Goal: Task Accomplishment & Management: Complete application form

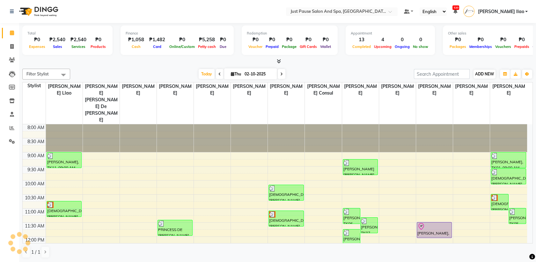
scroll to position [85, 0]
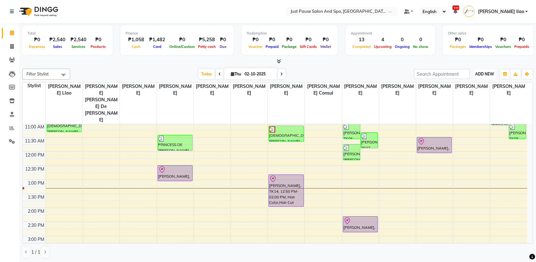
click at [493, 74] on span "ADD NEW" at bounding box center [484, 73] width 19 height 5
click at [490, 83] on button "Add Appointment" at bounding box center [470, 86] width 50 height 8
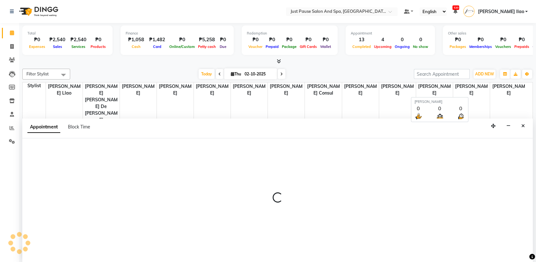
scroll to position [0, 0]
select select "540"
select select "tentative"
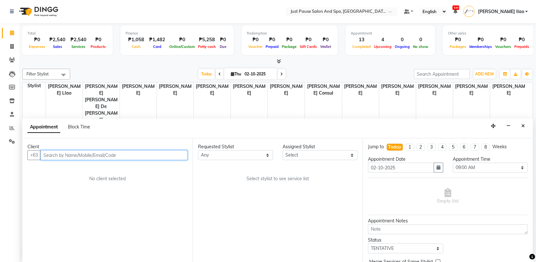
click at [170, 154] on input "text" at bounding box center [114, 155] width 147 height 10
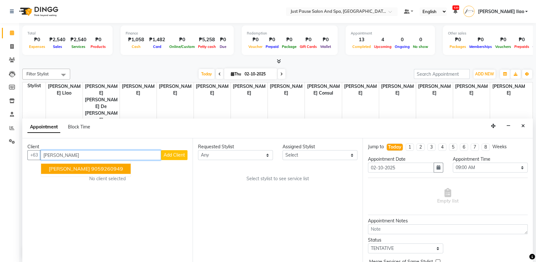
click at [131, 168] on button "[PERSON_NAME] 9059260949" at bounding box center [86, 169] width 90 height 10
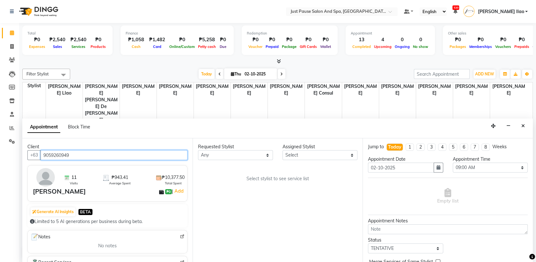
type input "9059260949"
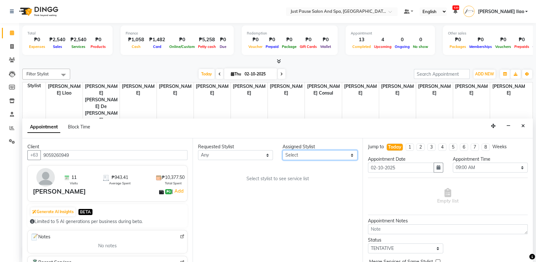
click at [349, 153] on select "Select [PERSON_NAME] [PERSON_NAME] [PERSON_NAME] llao [PERSON_NAME] [PERSON_NAM…" at bounding box center [320, 155] width 75 height 10
select select "31573"
click at [283, 150] on select "Select [PERSON_NAME] [PERSON_NAME] [PERSON_NAME] llao [PERSON_NAME] [PERSON_NAM…" at bounding box center [320, 155] width 75 height 10
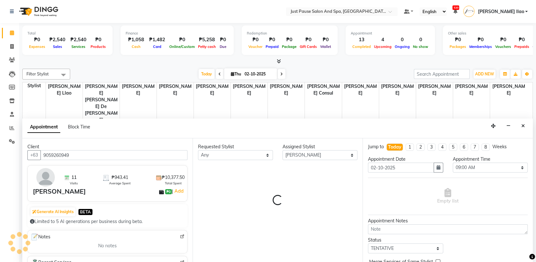
click at [336, 125] on div "Appointment Block Time" at bounding box center [277, 128] width 511 height 20
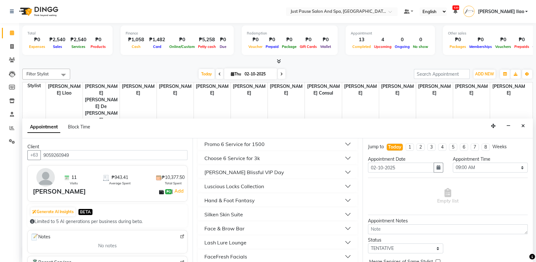
scroll to position [179, 0]
click at [277, 183] on button "Luscious Locks Collection" at bounding box center [278, 185] width 155 height 11
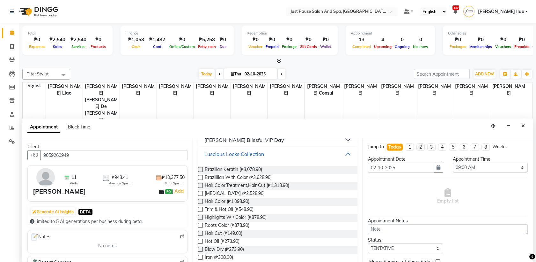
scroll to position [222, 0]
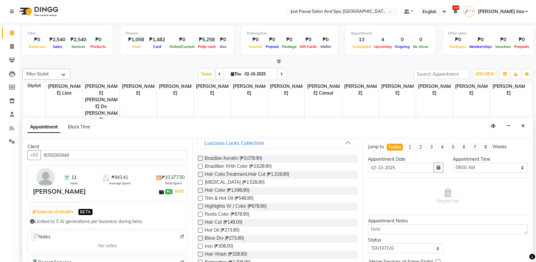
click at [200, 222] on label at bounding box center [200, 222] width 5 height 5
click at [200, 222] on input "checkbox" at bounding box center [200, 223] width 4 height 4
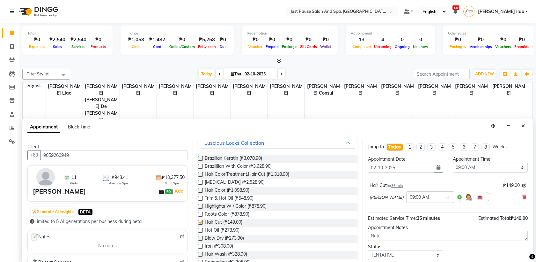
checkbox input "false"
click at [511, 170] on select "Select 09:00 AM 09:05 AM 09:10 AM 09:15 AM 09:20 AM 09:25 AM 09:30 AM 09:35 AM …" at bounding box center [490, 167] width 75 height 10
select select "900"
click at [453, 162] on select "Select 09:00 AM 09:05 AM 09:10 AM 09:15 AM 09:20 AM 09:25 AM 09:30 AM 09:35 AM …" at bounding box center [490, 167] width 75 height 10
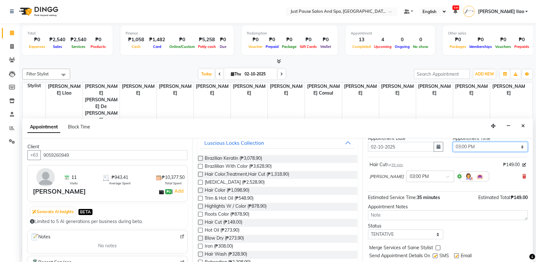
scroll to position [38, 0]
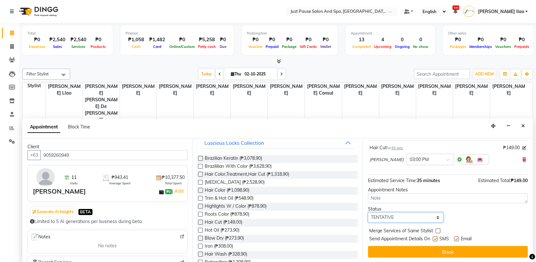
click at [430, 218] on select "Select TENTATIVE CONFIRM CHECK-IN UPCOMING" at bounding box center [405, 217] width 75 height 10
select select "check-in"
click at [368, 212] on select "Select TENTATIVE CONFIRM CHECK-IN UPCOMING" at bounding box center [405, 217] width 75 height 10
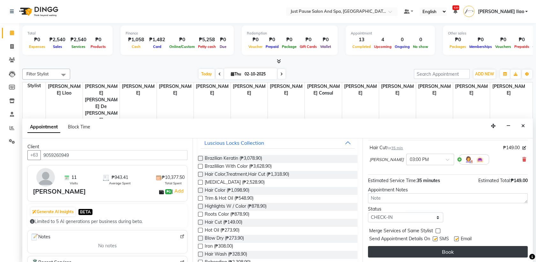
click at [453, 249] on button "Book" at bounding box center [448, 251] width 160 height 11
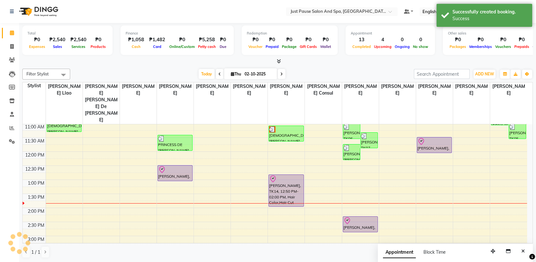
scroll to position [0, 0]
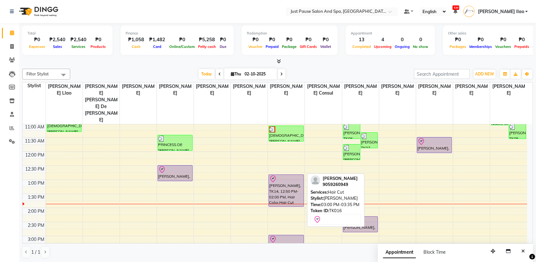
click at [296, 235] on div at bounding box center [286, 239] width 34 height 8
select select "8"
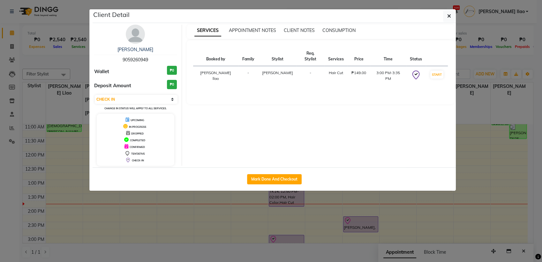
click at [459, 208] on ngb-modal-window "Client Detail [PERSON_NAME] 9059260949 Wallet ₱0 Deposit Amount ₱0 Select IN SE…" at bounding box center [271, 131] width 542 height 262
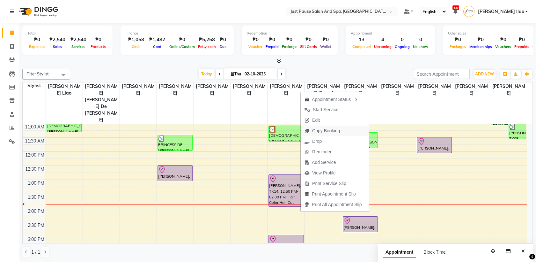
click at [352, 125] on button "Copy Booking" at bounding box center [335, 130] width 68 height 11
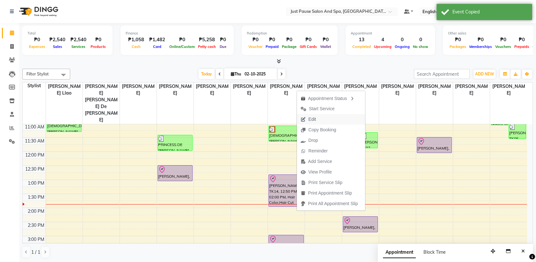
click at [336, 119] on button "Edit" at bounding box center [331, 119] width 68 height 11
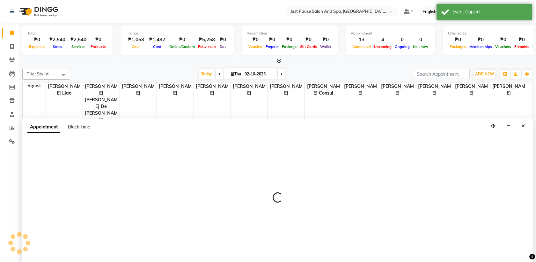
select select "tentative"
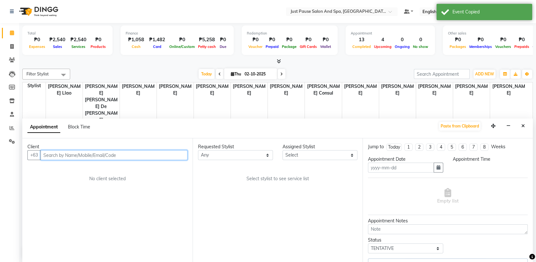
type input "02-10-2025"
select select "check-in"
select select "900"
select select "31573"
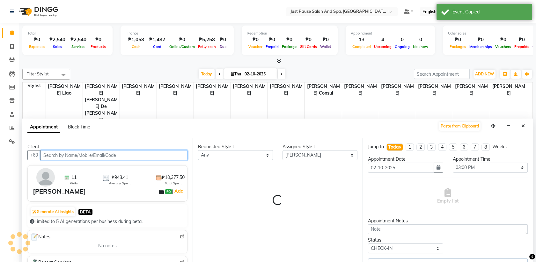
scroll to position [140, 0]
select select "2179"
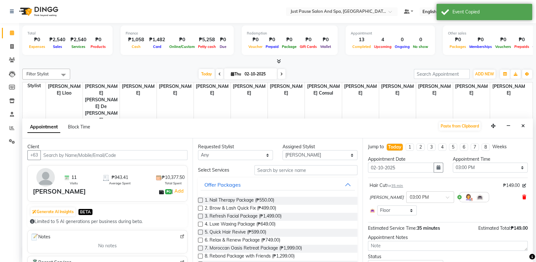
click at [523, 195] on icon at bounding box center [525, 197] width 4 height 4
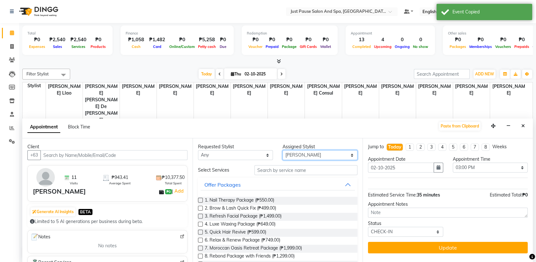
click at [348, 153] on select "Select [PERSON_NAME] [PERSON_NAME] [PERSON_NAME] llao [PERSON_NAME] [PERSON_NAM…" at bounding box center [320, 155] width 75 height 10
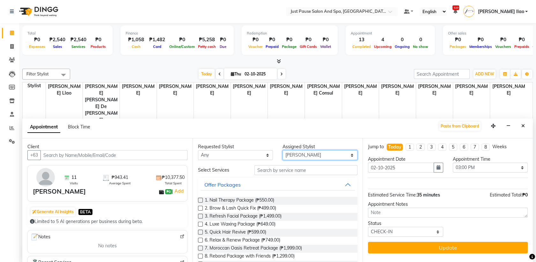
select select "30376"
click at [283, 150] on select "Select [PERSON_NAME] [PERSON_NAME] [PERSON_NAME] llao [PERSON_NAME] [PERSON_NAM…" at bounding box center [320, 155] width 75 height 10
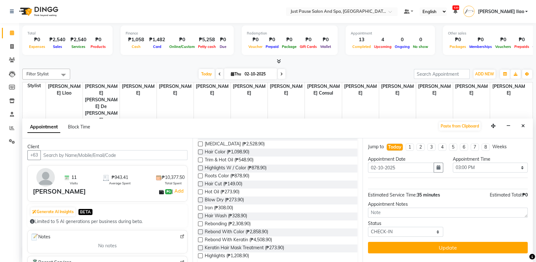
scroll to position [94, 0]
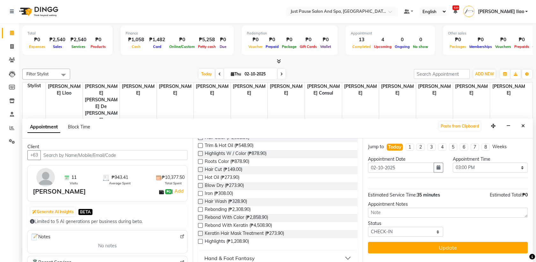
click at [201, 168] on label at bounding box center [200, 169] width 5 height 5
click at [201, 168] on input "checkbox" at bounding box center [200, 170] width 4 height 4
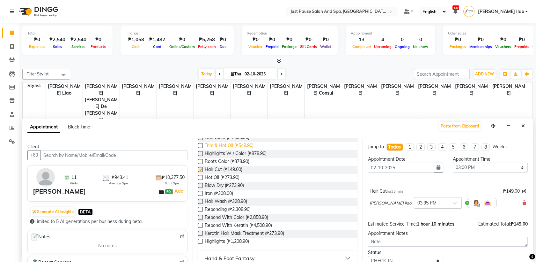
checkbox input "false"
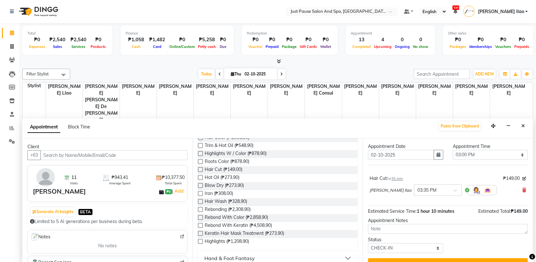
scroll to position [25, 0]
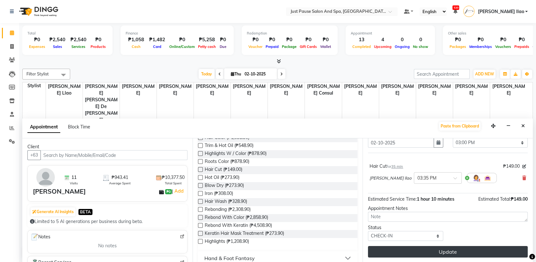
click at [462, 248] on button "Update" at bounding box center [448, 251] width 160 height 11
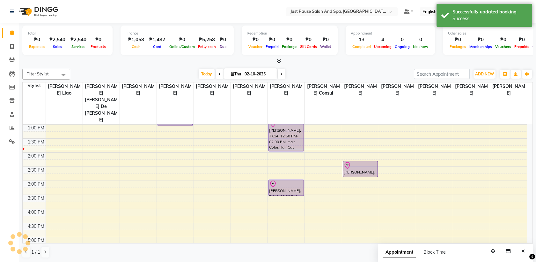
scroll to position [0, 0]
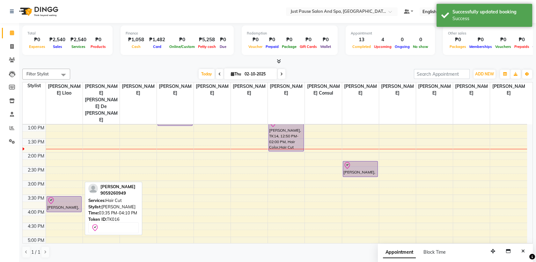
click at [77, 197] on div at bounding box center [64, 201] width 34 height 8
select select "8"
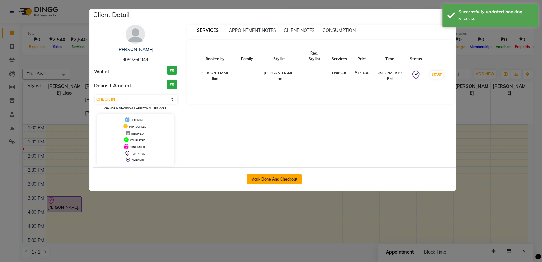
click at [283, 178] on button "Mark Done And Checkout" at bounding box center [274, 179] width 55 height 10
select select "service"
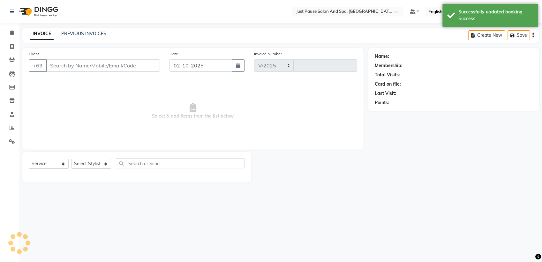
select select "4927"
type input "2966"
select select "G"
select select "30379"
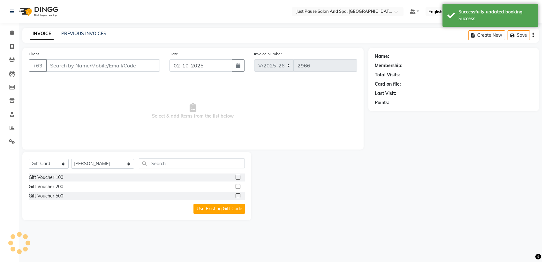
type input "9059260949"
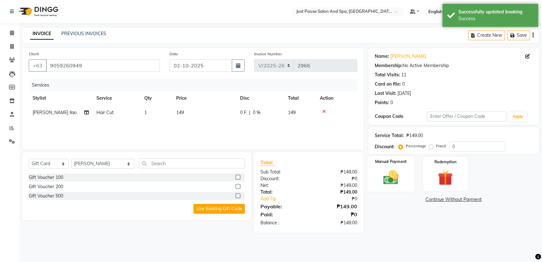
click at [385, 181] on img at bounding box center [390, 177] width 25 height 18
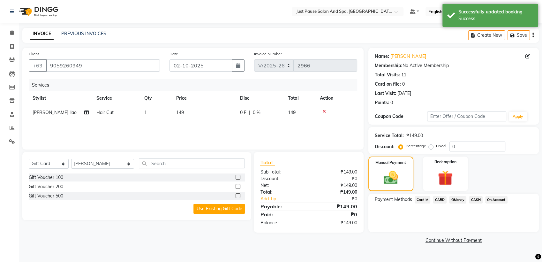
click at [474, 198] on span "CASH" at bounding box center [476, 199] width 14 height 7
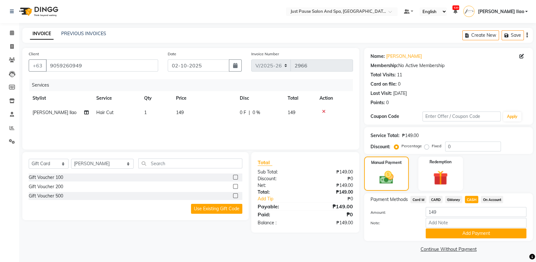
click at [506, 228] on div "Note:" at bounding box center [449, 223] width 166 height 11
click at [511, 234] on button "Add Payment" at bounding box center [476, 233] width 101 height 10
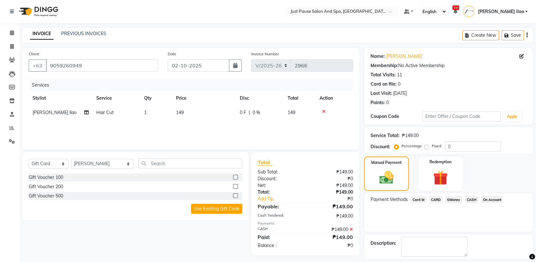
scroll to position [28, 0]
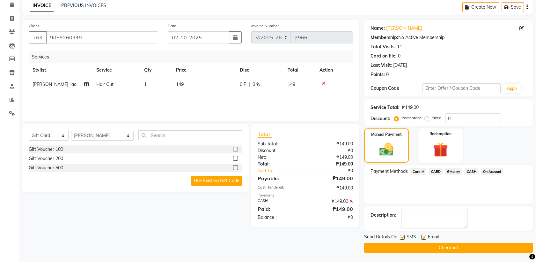
click at [490, 251] on button "Checkout" at bounding box center [448, 248] width 169 height 10
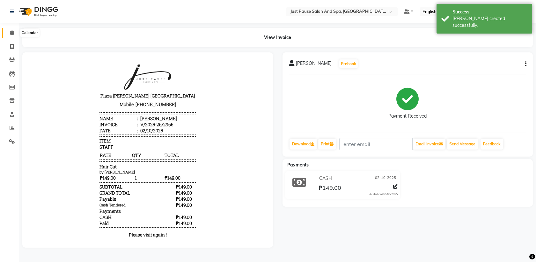
click at [10, 29] on span at bounding box center [11, 32] width 11 height 7
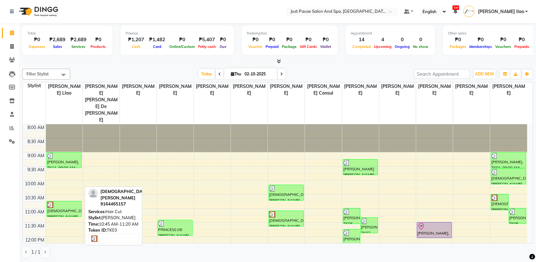
click at [61, 201] on div "[DEMOGRAPHIC_DATA][PERSON_NAME], TK03, 10:45 AM-11:20 AM, Hair Cut" at bounding box center [64, 208] width 34 height 15
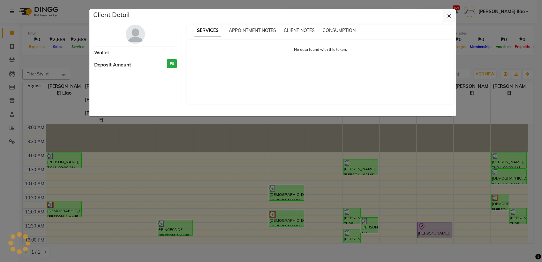
select select "3"
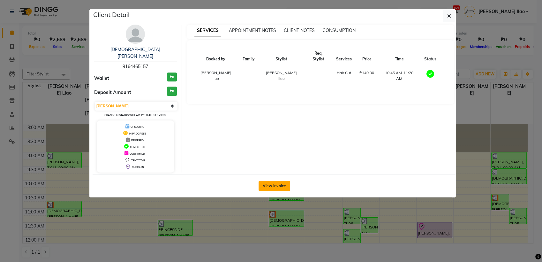
click at [283, 181] on button "View Invoice" at bounding box center [274, 186] width 32 height 10
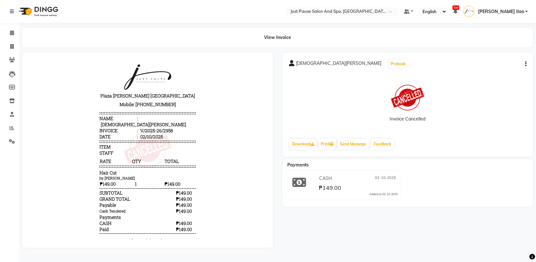
click at [11, 26] on li "Calendar" at bounding box center [9, 33] width 19 height 14
click at [10, 34] on icon at bounding box center [12, 32] width 4 height 5
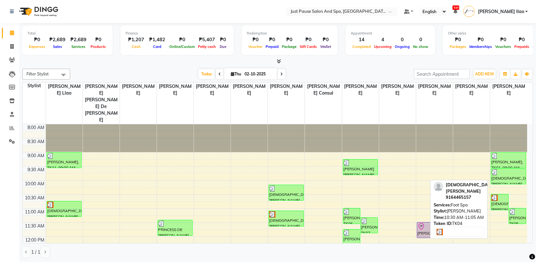
click at [505, 194] on div "[DEMOGRAPHIC_DATA][PERSON_NAME], TK04, 10:30 AM-11:05 AM, Foot Spa" at bounding box center [499, 202] width 17 height 16
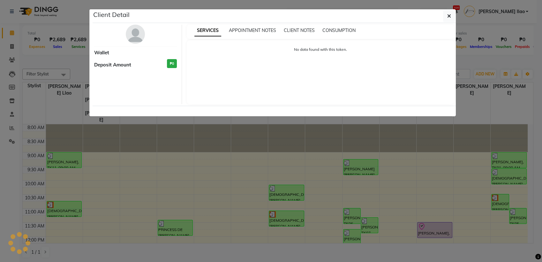
select select "3"
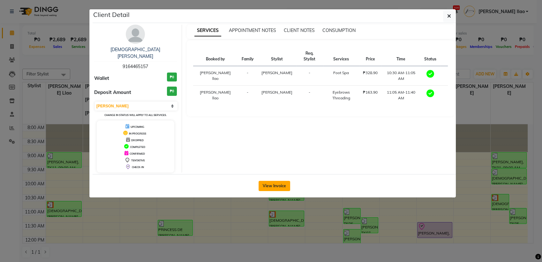
click at [285, 181] on button "View Invoice" at bounding box center [274, 186] width 32 height 10
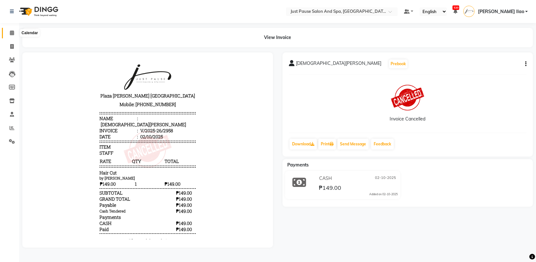
click at [10, 32] on icon at bounding box center [12, 32] width 4 height 5
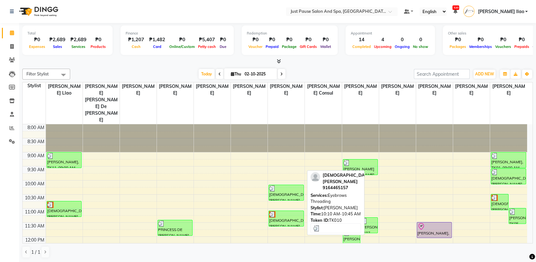
click at [301, 185] on div at bounding box center [286, 188] width 34 height 6
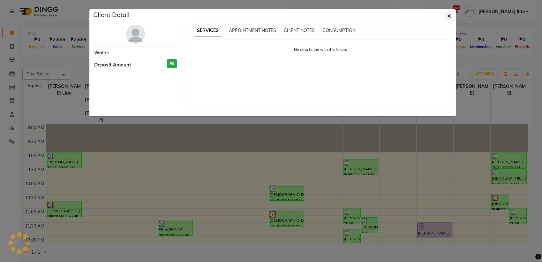
select select "3"
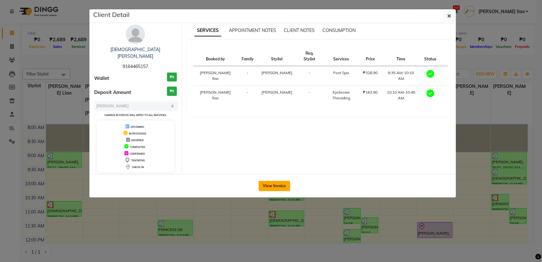
click at [278, 182] on button "View Invoice" at bounding box center [274, 186] width 32 height 10
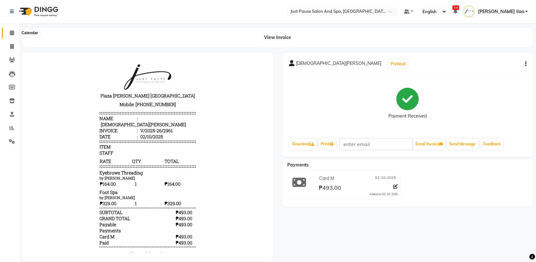
click at [6, 31] on span at bounding box center [11, 32] width 11 height 7
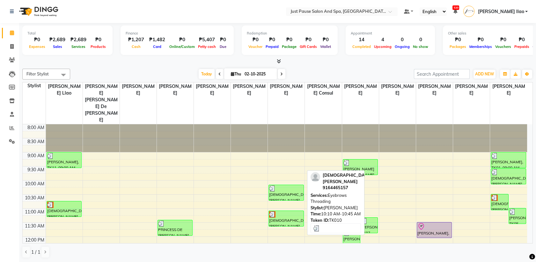
click at [288, 185] on div "[DEMOGRAPHIC_DATA][PERSON_NAME], TK10, 10:10 AM-10:45 AM, Eyebrows Threading" at bounding box center [286, 192] width 34 height 15
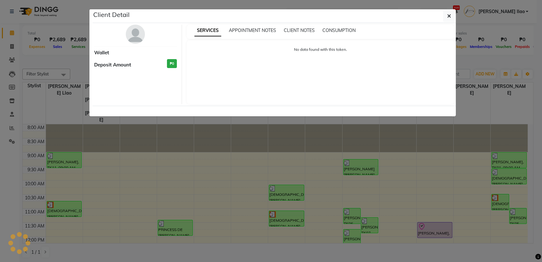
select select "3"
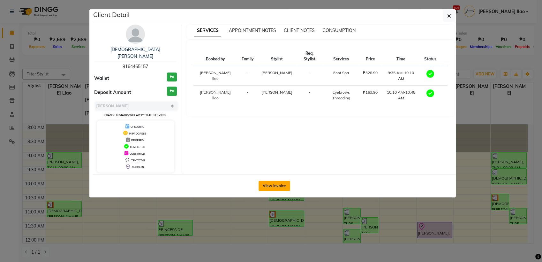
click at [281, 181] on button "View Invoice" at bounding box center [274, 186] width 32 height 10
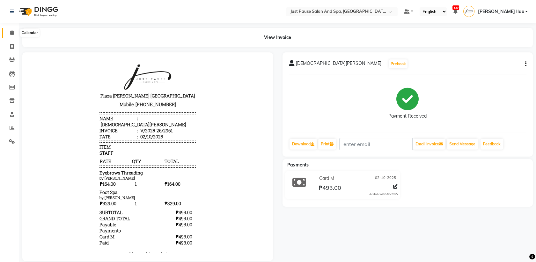
click at [11, 34] on icon at bounding box center [12, 32] width 4 height 5
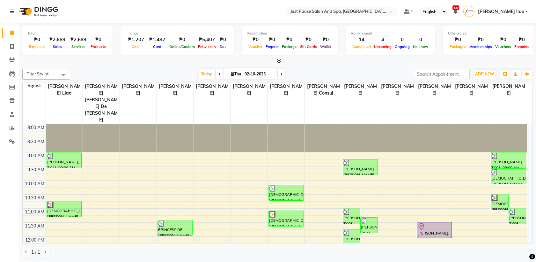
click at [213, 72] on div "Today Thu 02-10-2025" at bounding box center [242, 74] width 88 height 10
click at [219, 74] on icon at bounding box center [220, 74] width 3 height 4
type input "01-10-2025"
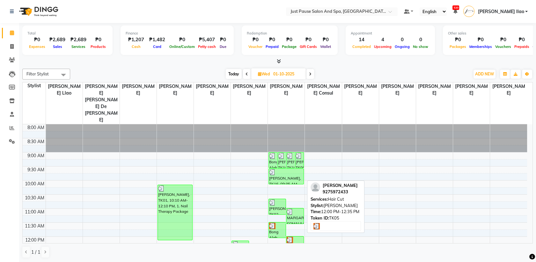
click at [298, 236] on div "[PERSON_NAME], TK05, 12:00 PM-12:35 PM, Hair Cut" at bounding box center [295, 243] width 17 height 15
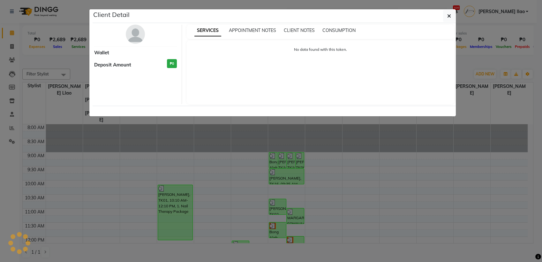
select select "3"
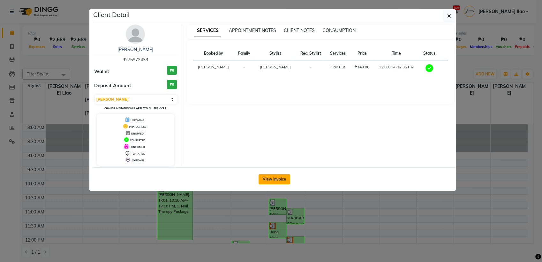
click at [283, 176] on button "View Invoice" at bounding box center [274, 179] width 32 height 10
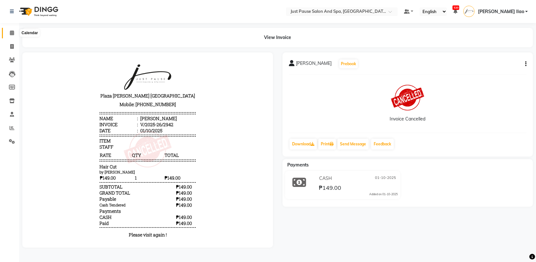
click at [15, 33] on span at bounding box center [11, 32] width 11 height 7
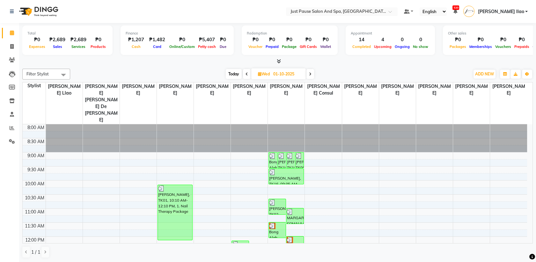
click at [311, 75] on icon at bounding box center [310, 74] width 3 height 4
type input "02-10-2025"
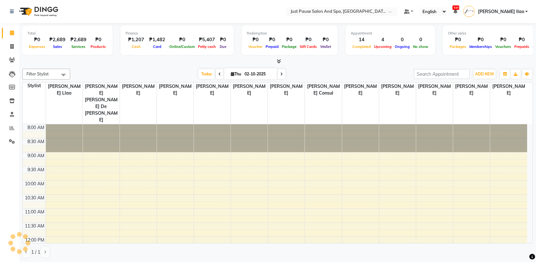
scroll to position [140, 0]
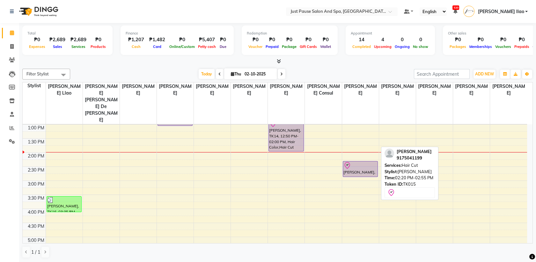
click at [365, 161] on div at bounding box center [361, 165] width 34 height 8
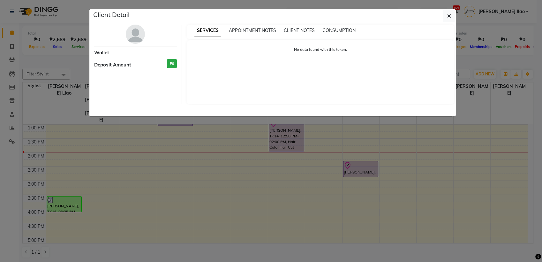
select select "8"
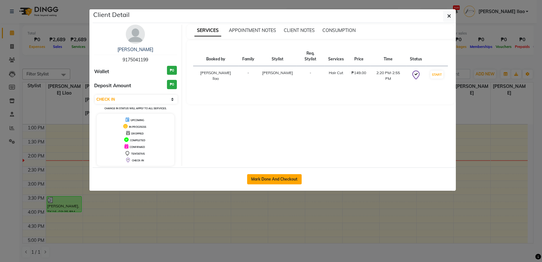
click at [297, 176] on button "Mark Done And Checkout" at bounding box center [274, 179] width 55 height 10
select select "service"
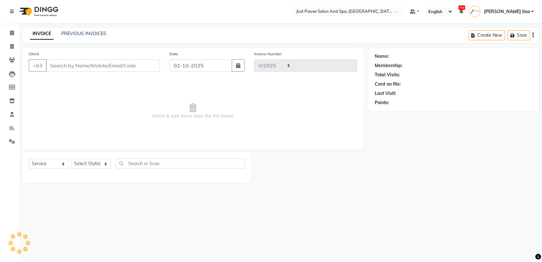
select select "4927"
type input "2967"
select select "G"
select select "30379"
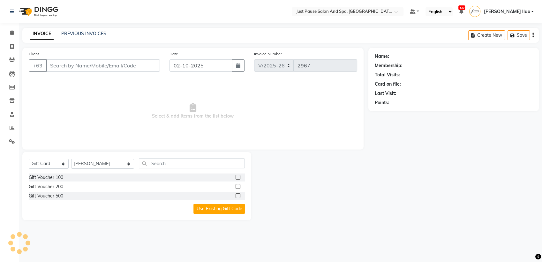
type input "9175041199"
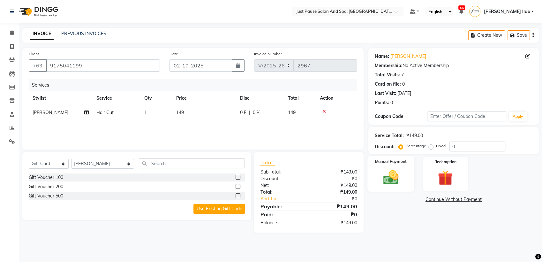
click at [384, 170] on img at bounding box center [390, 177] width 25 height 18
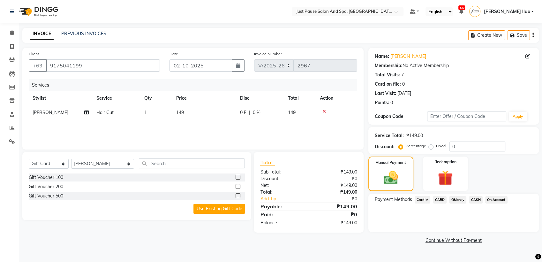
click at [476, 199] on span "CASH" at bounding box center [476, 199] width 14 height 7
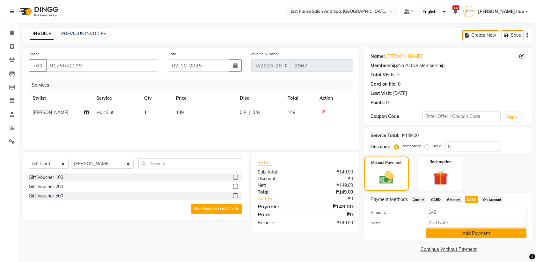
click at [498, 233] on button "Add Payment" at bounding box center [476, 233] width 101 height 10
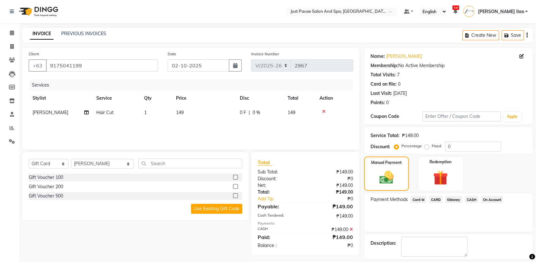
scroll to position [28, 0]
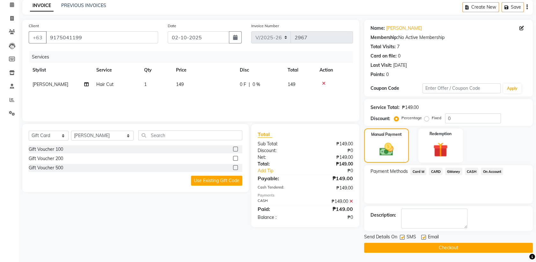
click at [482, 245] on button "Checkout" at bounding box center [448, 248] width 169 height 10
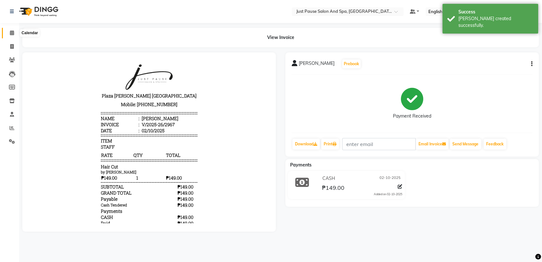
click at [14, 32] on icon at bounding box center [12, 32] width 4 height 5
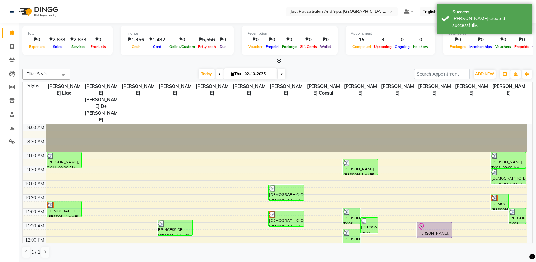
click at [533, 243] on td "8:00 AM 8:30 AM 9:00 AM 9:30 AM 10:00 AM 10:30 AM 11:00 AM 11:30 AM 12:00 PM 12…" at bounding box center [278, 183] width 511 height 119
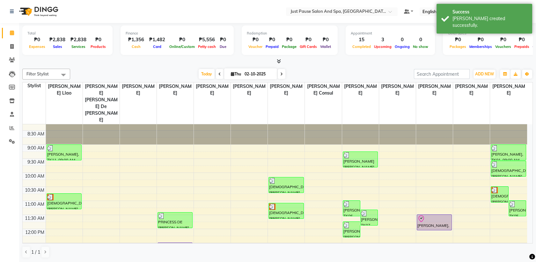
scroll to position [14, 0]
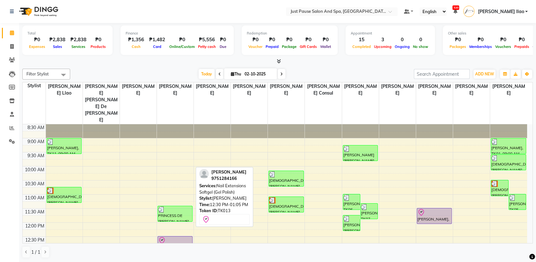
click at [184, 236] on div at bounding box center [175, 240] width 34 height 8
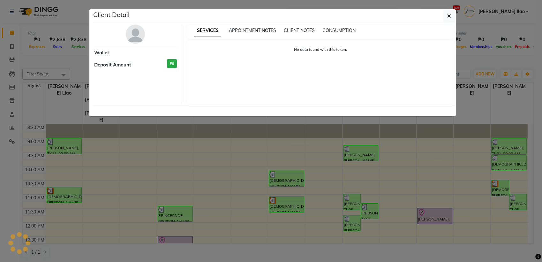
select select "8"
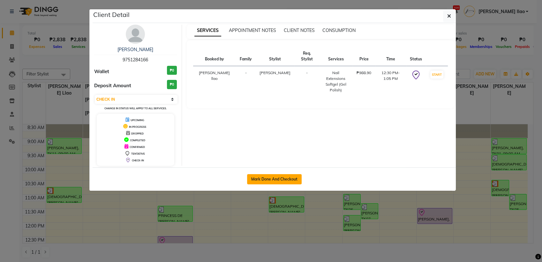
click at [299, 177] on button "Mark Done And Checkout" at bounding box center [274, 179] width 55 height 10
select select "service"
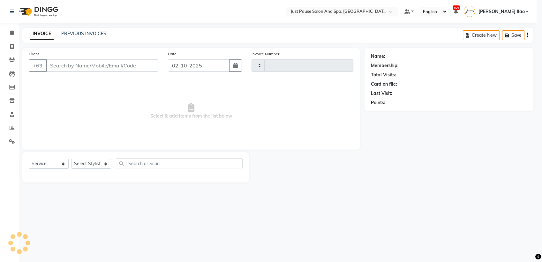
type input "2968"
select select "4927"
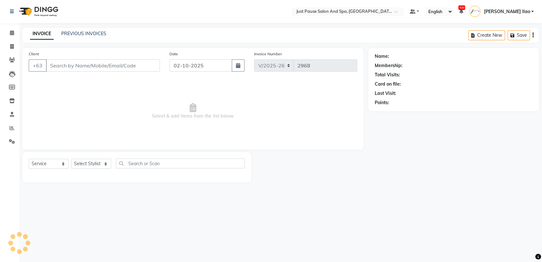
select select "G"
select select "30379"
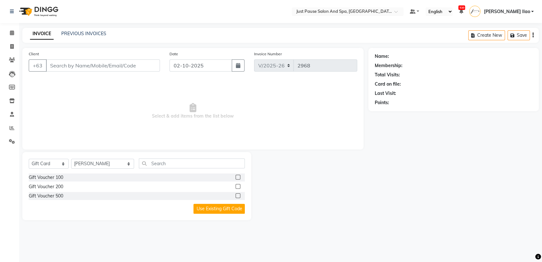
type input "9751284166"
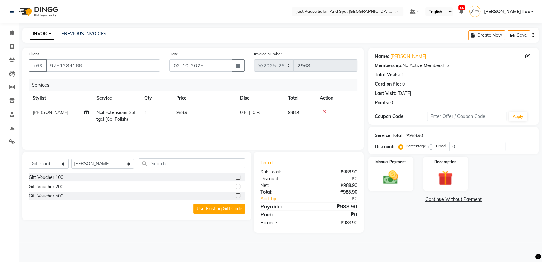
click at [194, 110] on td "988.9" at bounding box center [204, 115] width 64 height 21
select select "30379"
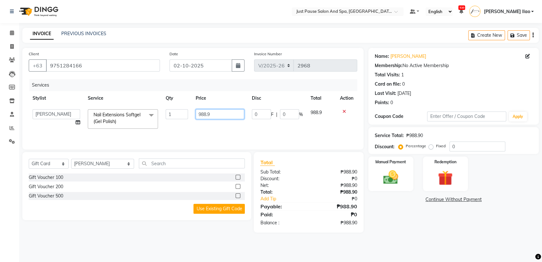
click at [213, 112] on input "988.9" at bounding box center [220, 114] width 49 height 10
type input "9"
type input "989"
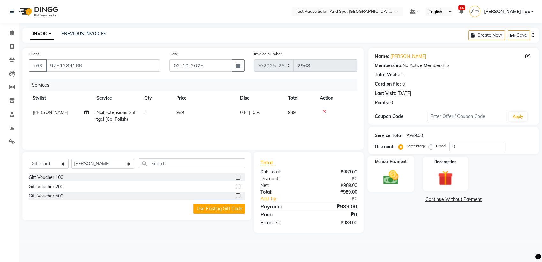
click at [392, 172] on img at bounding box center [390, 177] width 25 height 18
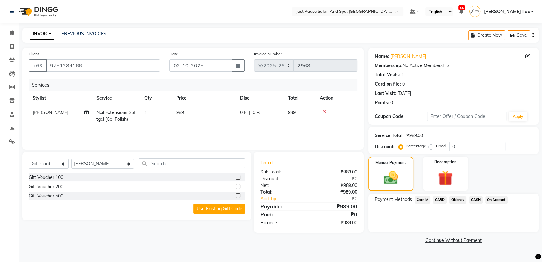
click at [473, 200] on span "CASH" at bounding box center [476, 199] width 14 height 7
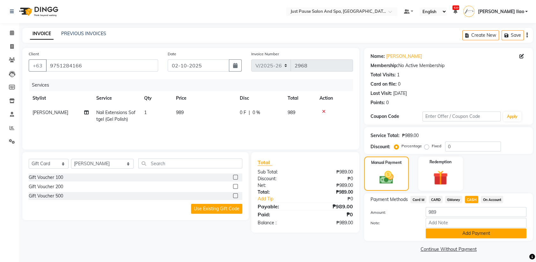
click at [503, 233] on button "Add Payment" at bounding box center [476, 233] width 101 height 10
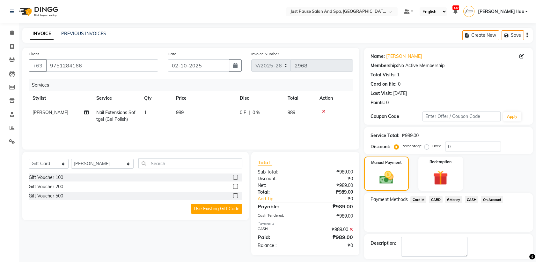
scroll to position [28, 0]
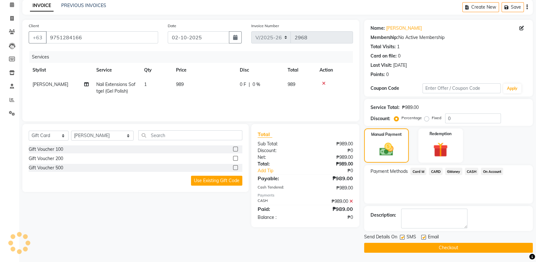
click at [493, 246] on button "Checkout" at bounding box center [448, 248] width 169 height 10
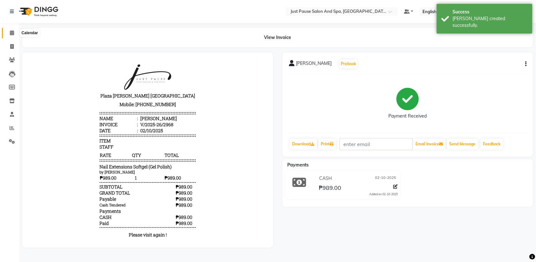
click at [7, 31] on span at bounding box center [11, 32] width 11 height 7
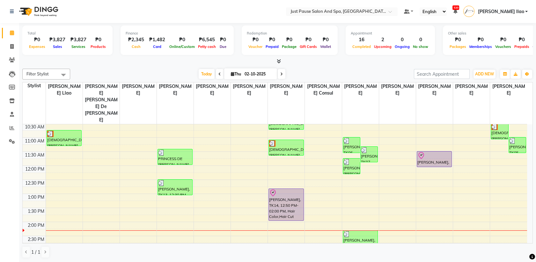
scroll to position [85, 0]
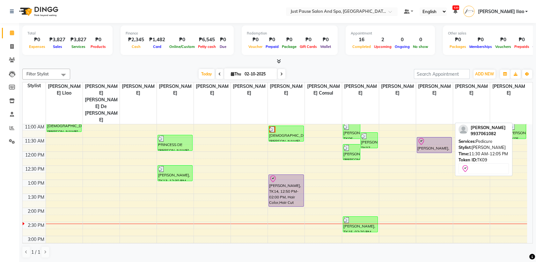
click at [445, 137] on div "[PERSON_NAME], TK09, 11:30 AM-12:05 PM, Pedicure" at bounding box center [434, 144] width 34 height 15
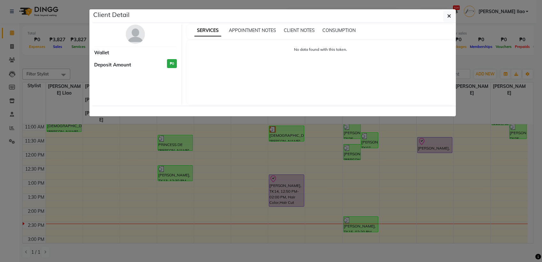
select select "8"
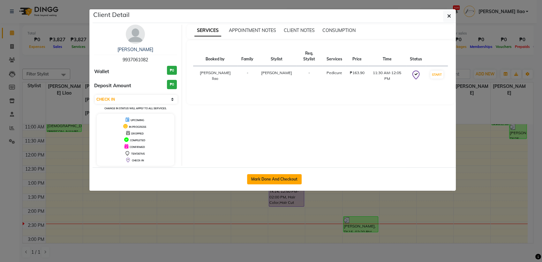
click at [297, 178] on button "Mark Done And Checkout" at bounding box center [274, 179] width 55 height 10
select select "service"
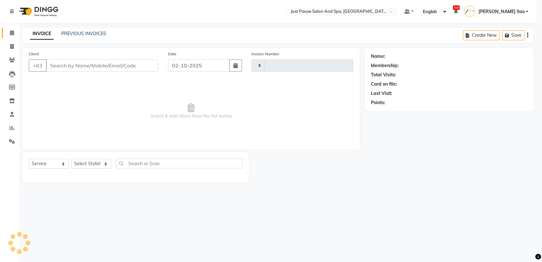
type input "2969"
select select "4927"
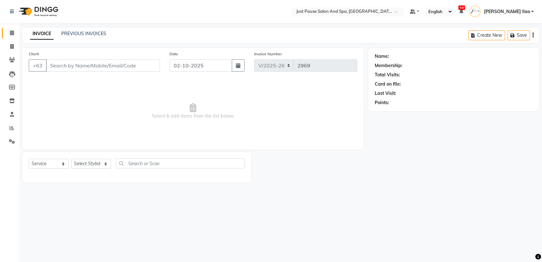
select select "G"
select select "30379"
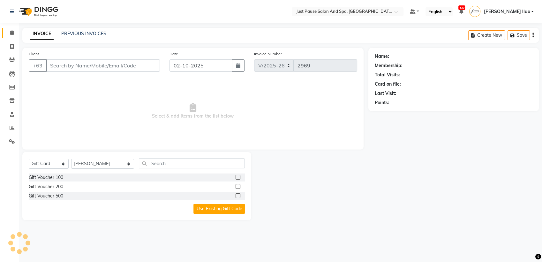
type input "9937061082"
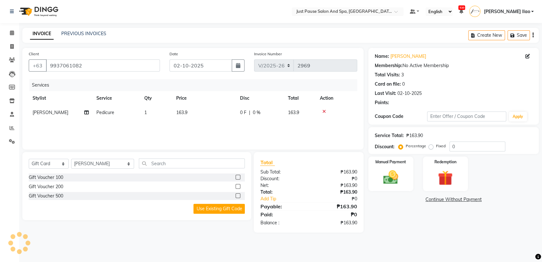
click at [213, 112] on td "163.9" at bounding box center [204, 112] width 64 height 14
select select "53172"
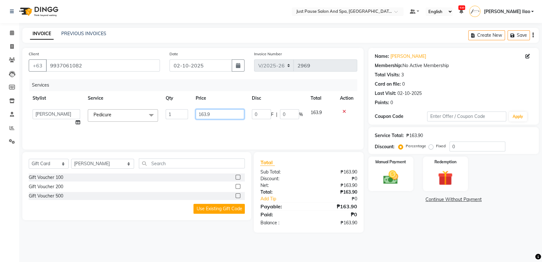
click at [220, 111] on input "163.9" at bounding box center [220, 114] width 49 height 10
type input "164"
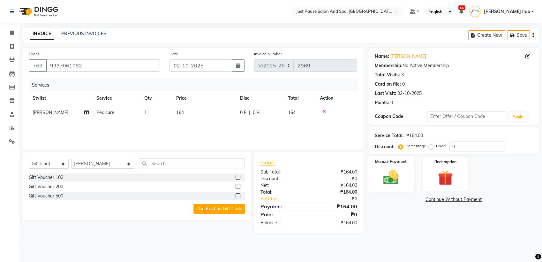
click at [404, 175] on div "Manual Payment" at bounding box center [390, 174] width 47 height 36
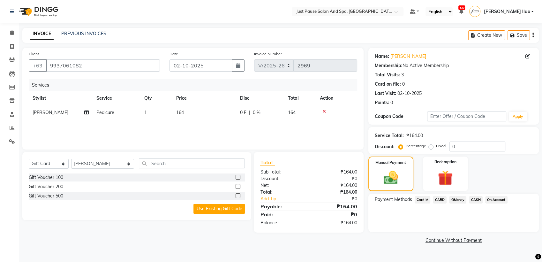
click at [475, 201] on span "CASH" at bounding box center [476, 199] width 14 height 7
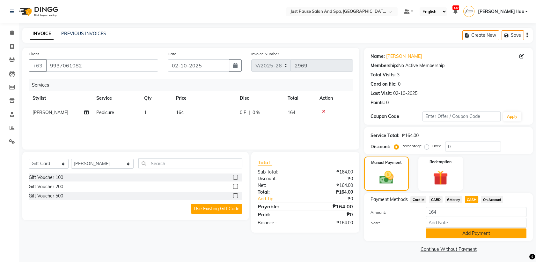
click at [513, 233] on button "Add Payment" at bounding box center [476, 233] width 101 height 10
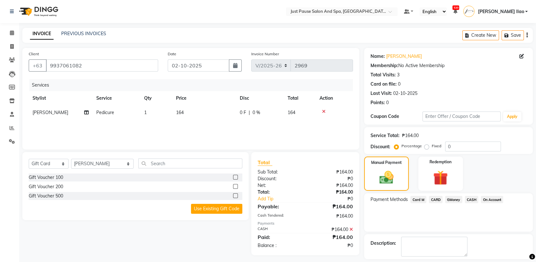
scroll to position [23, 0]
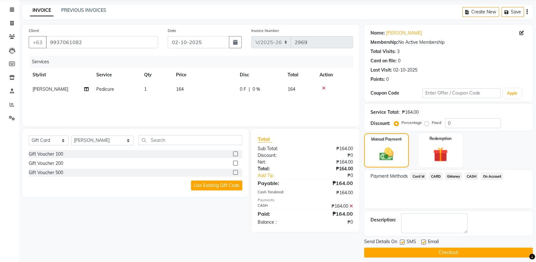
click at [491, 250] on button "Checkout" at bounding box center [448, 252] width 169 height 10
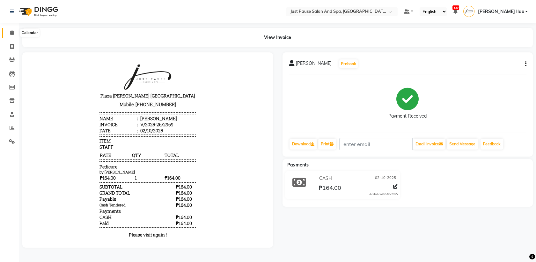
click at [13, 33] on icon at bounding box center [12, 32] width 4 height 5
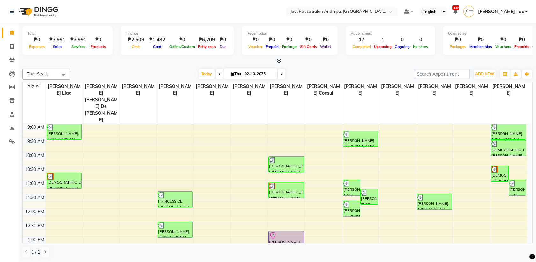
scroll to position [42, 0]
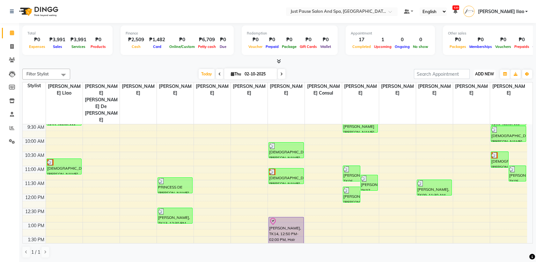
click at [490, 75] on span "ADD NEW" at bounding box center [484, 73] width 19 height 5
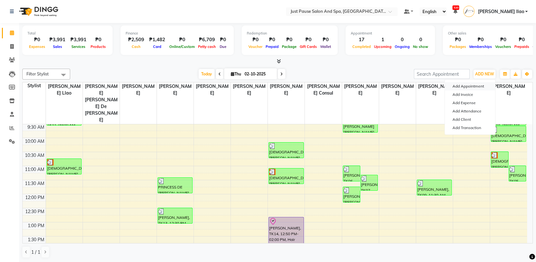
click at [488, 87] on button "Add Appointment" at bounding box center [470, 86] width 50 height 8
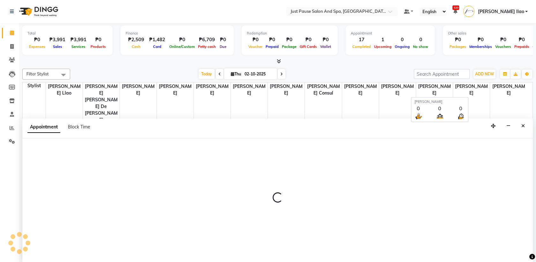
scroll to position [0, 0]
select select "540"
select select "tentative"
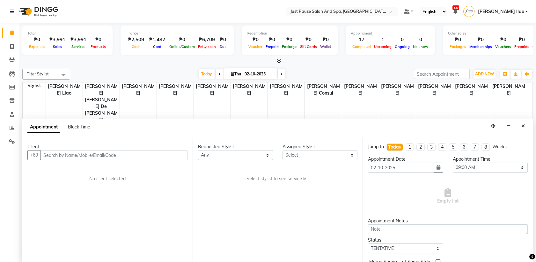
click at [176, 157] on input "text" at bounding box center [114, 155] width 147 height 10
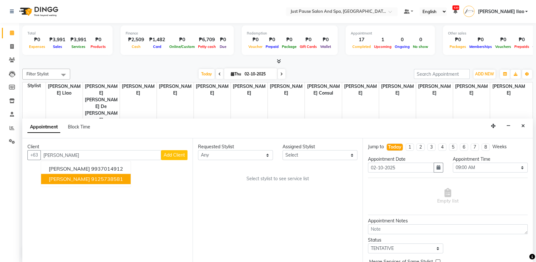
click at [123, 178] on ngb-highlight "9125738581" at bounding box center [107, 179] width 32 height 6
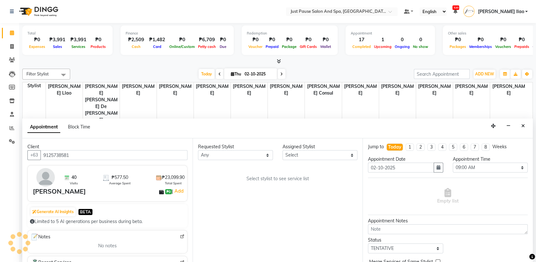
type input "9125738581"
click at [326, 151] on select "Select [PERSON_NAME] [PERSON_NAME] [PERSON_NAME] llao [PERSON_NAME] [PERSON_NAM…" at bounding box center [320, 155] width 75 height 10
select select "53172"
click at [283, 150] on select "Select [PERSON_NAME] [PERSON_NAME] [PERSON_NAME] llao [PERSON_NAME] [PERSON_NAM…" at bounding box center [320, 155] width 75 height 10
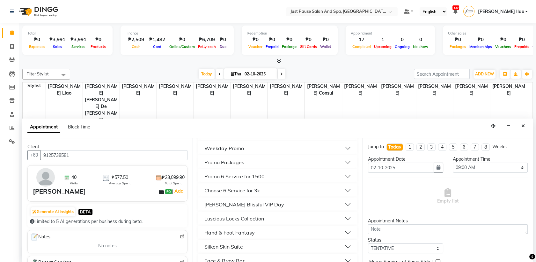
scroll to position [170, 0]
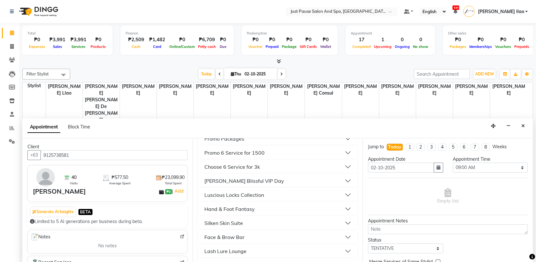
click at [275, 206] on button "Hand & Foot Fantasy" at bounding box center [278, 208] width 155 height 11
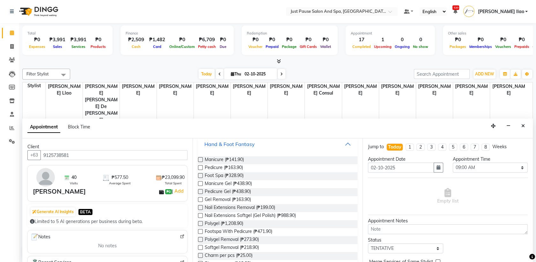
scroll to position [241, 0]
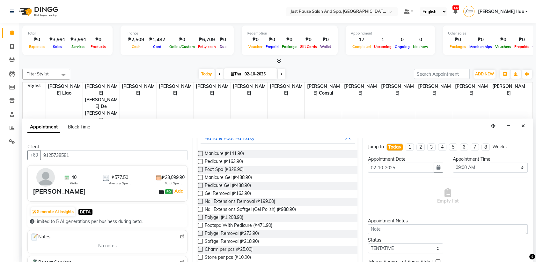
click at [201, 224] on label at bounding box center [200, 225] width 5 height 5
click at [201, 224] on input "checkbox" at bounding box center [200, 226] width 4 height 4
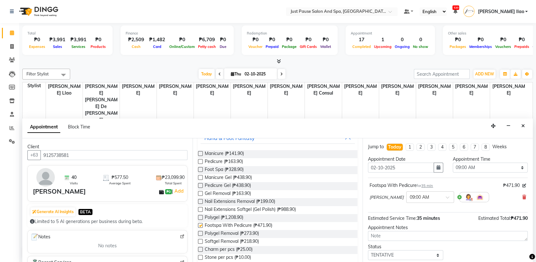
checkbox input "false"
click at [502, 167] on select "Select 09:00 AM 09:05 AM 09:10 AM 09:15 AM 09:20 AM 09:25 AM 09:30 AM 09:35 AM …" at bounding box center [490, 167] width 75 height 10
select select "890"
click at [453, 162] on select "Select 09:00 AM 09:05 AM 09:10 AM 09:15 AM 09:20 AM 09:25 AM 09:30 AM 09:35 AM …" at bounding box center [490, 167] width 75 height 10
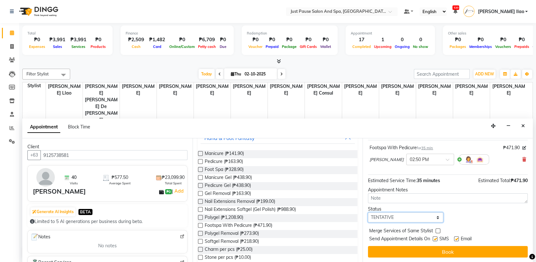
drag, startPoint x: 429, startPoint y: 216, endPoint x: 415, endPoint y: 199, distance: 21.3
click at [415, 199] on div "Jump to [DATE] 1 2 3 4 5 6 7 8 Weeks Appointment Date [DATE] Appointment Time S…" at bounding box center [448, 200] width 170 height 124
select select "check-in"
click at [368, 212] on select "Select TENTATIVE CONFIRM CHECK-IN UPCOMING" at bounding box center [405, 217] width 75 height 10
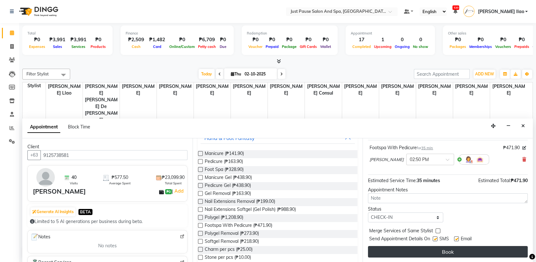
click at [462, 251] on button "Book" at bounding box center [448, 251] width 160 height 11
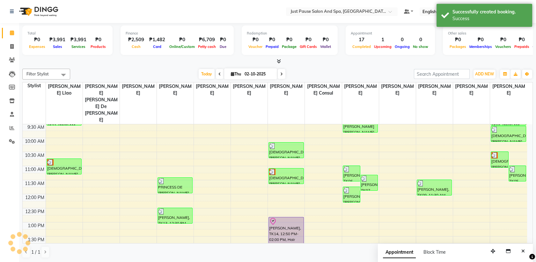
scroll to position [0, 0]
